Goal: Task Accomplishment & Management: Manage account settings

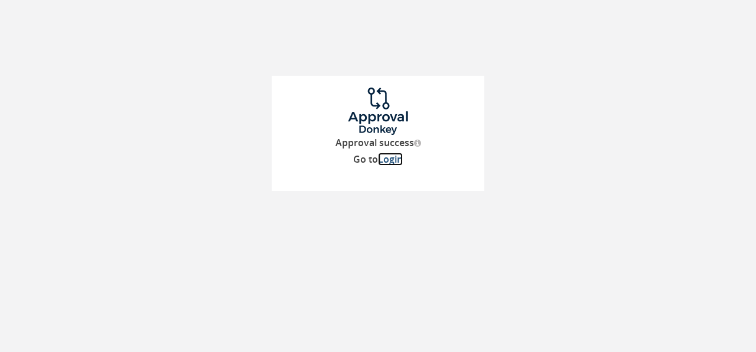
click at [392, 164] on link "Login" at bounding box center [390, 158] width 25 height 13
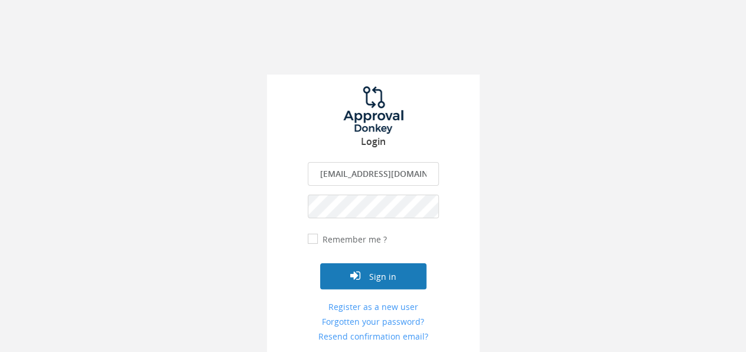
click at [379, 275] on button "Sign in" at bounding box center [373, 276] width 106 height 26
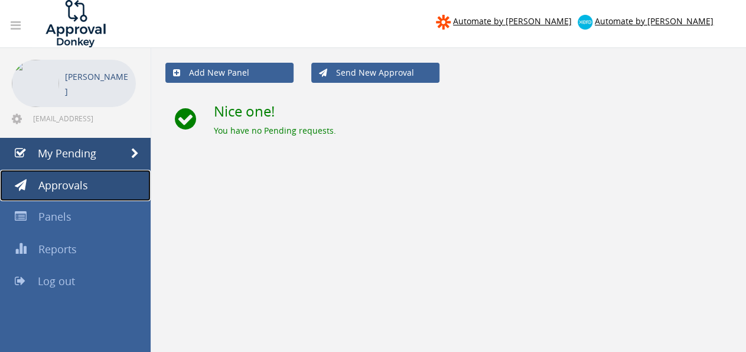
click at [73, 190] on span "Approvals" at bounding box center [63, 185] width 50 height 14
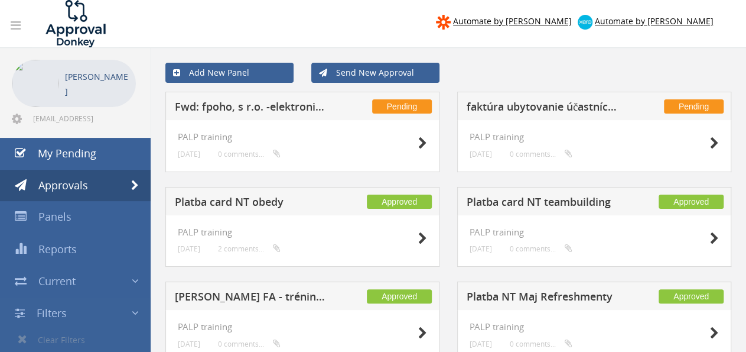
click at [279, 103] on h5 "Fwd: fpoho, s r.o. -elektronická faktúra č.3225303172 za produkty" at bounding box center [251, 108] width 153 height 15
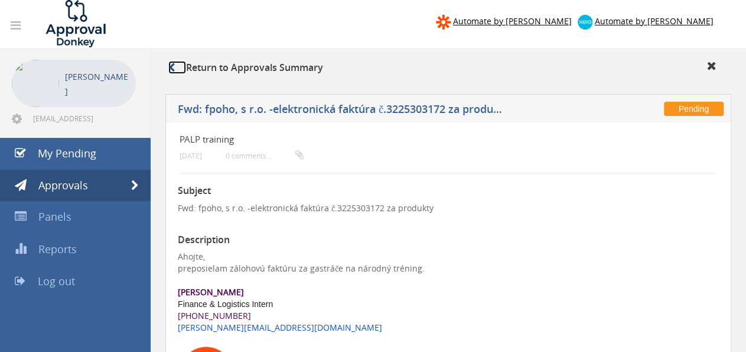
click at [173, 63] on icon at bounding box center [171, 67] width 6 height 9
click at [174, 73] on link at bounding box center [177, 67] width 18 height 13
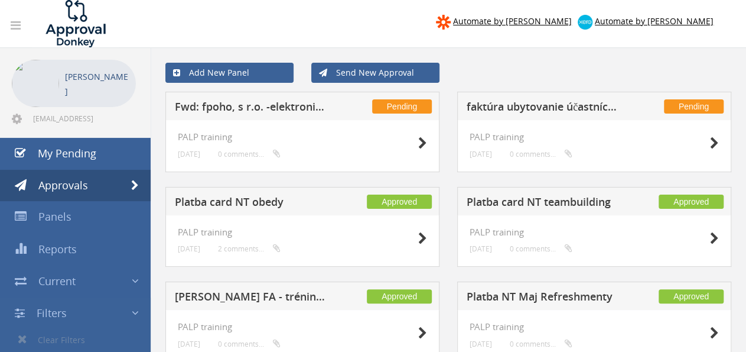
click at [560, 112] on h5 "faktúra ubytovanie účastníctvo + staff na NT Sept + ceremónia" at bounding box center [543, 108] width 153 height 15
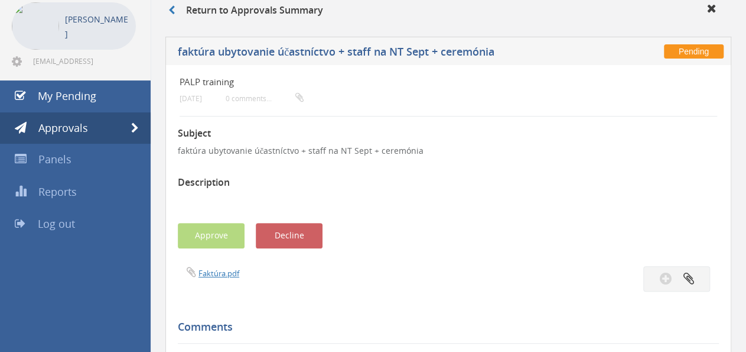
scroll to position [54, 0]
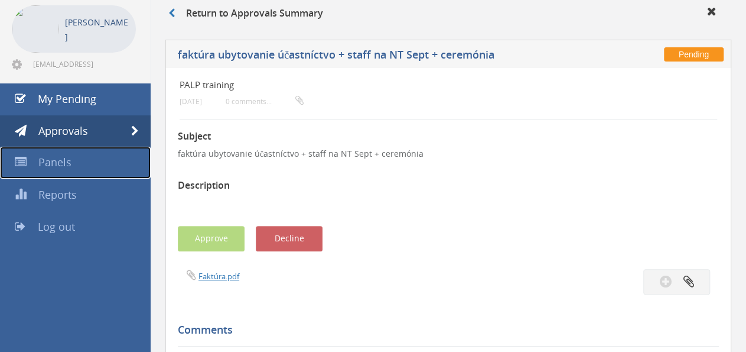
click at [59, 161] on span "Panels" at bounding box center [54, 162] width 33 height 14
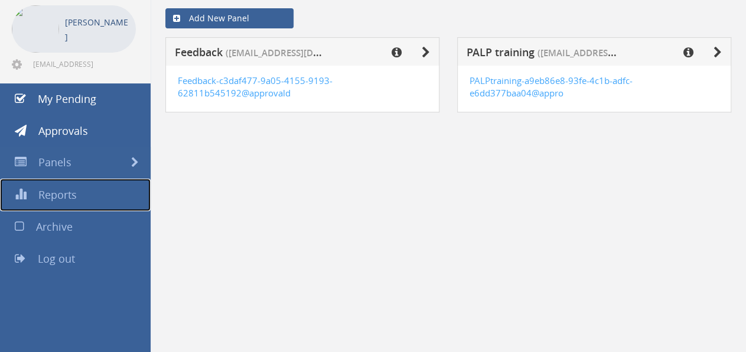
click at [47, 189] on span "Reports" at bounding box center [57, 194] width 38 height 14
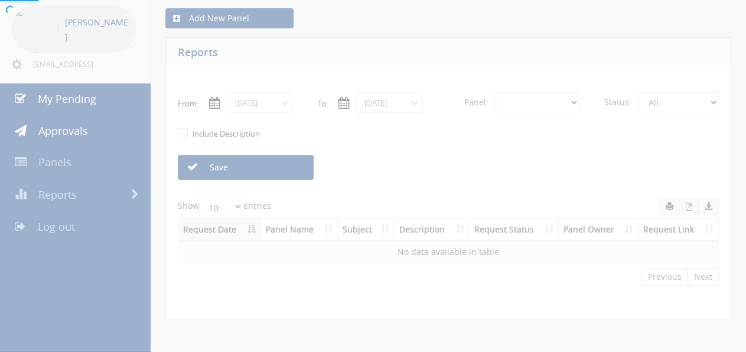
select select "number:0"
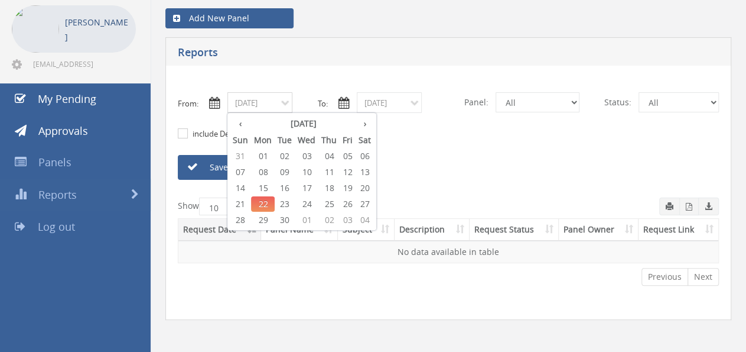
click at [286, 103] on input "[DATE]" at bounding box center [259, 102] width 65 height 21
click at [244, 188] on span "14" at bounding box center [240, 187] width 21 height 15
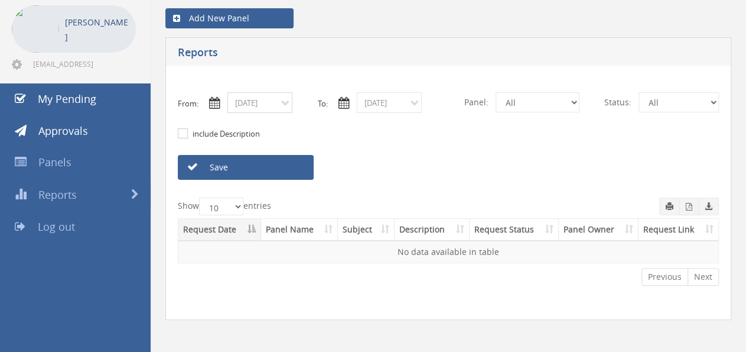
click at [285, 105] on input "[DATE]" at bounding box center [259, 102] width 65 height 21
click at [285, 102] on input "[DATE]" at bounding box center [259, 102] width 65 height 21
click at [264, 100] on input "[DATE]" at bounding box center [259, 102] width 65 height 21
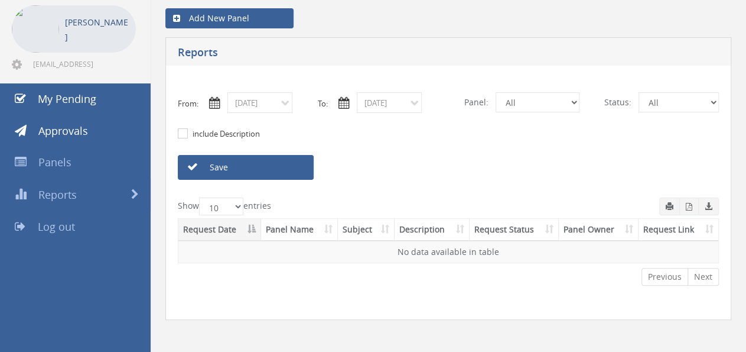
click at [213, 102] on icon at bounding box center [214, 103] width 11 height 12
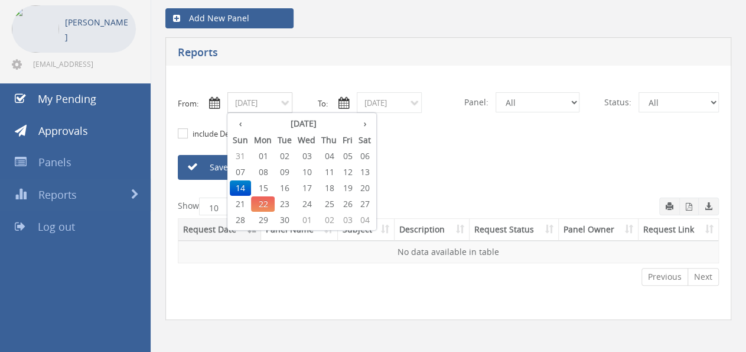
click at [288, 103] on input "[DATE]" at bounding box center [259, 102] width 65 height 21
click at [245, 168] on span "07" at bounding box center [240, 171] width 21 height 15
type input "[DATE]"
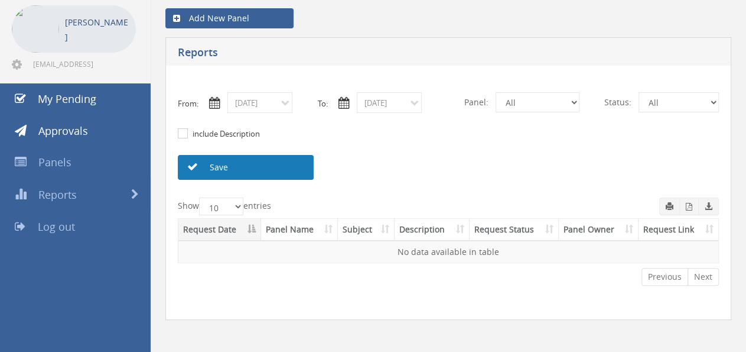
click at [279, 164] on link "Save" at bounding box center [246, 167] width 136 height 25
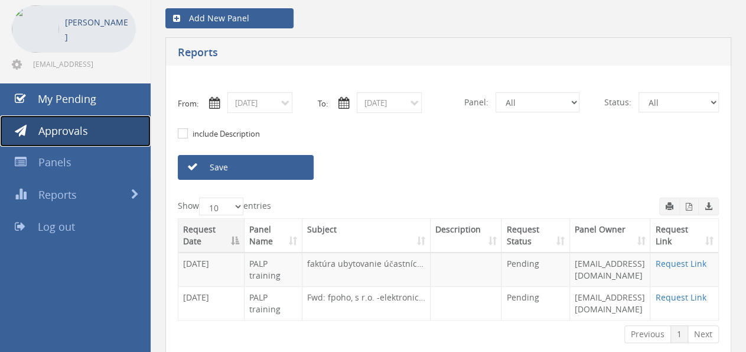
click at [89, 125] on link "Approvals" at bounding box center [75, 131] width 151 height 32
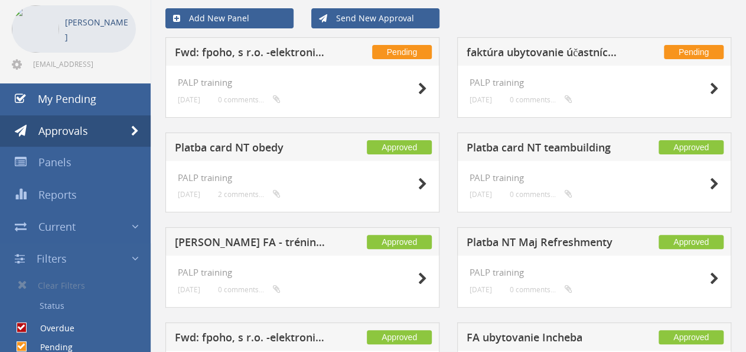
click at [517, 50] on h5 "faktúra ubytovanie účastníctvo + staff na NT Sept + ceremónia" at bounding box center [543, 54] width 153 height 15
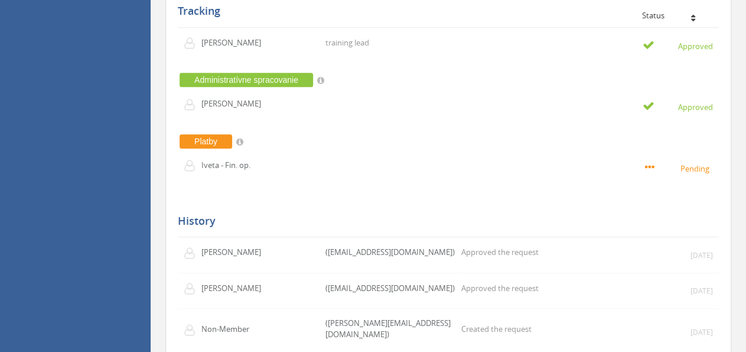
scroll to position [395, 0]
